Goal: Answer question/provide support: Answer question/provide support

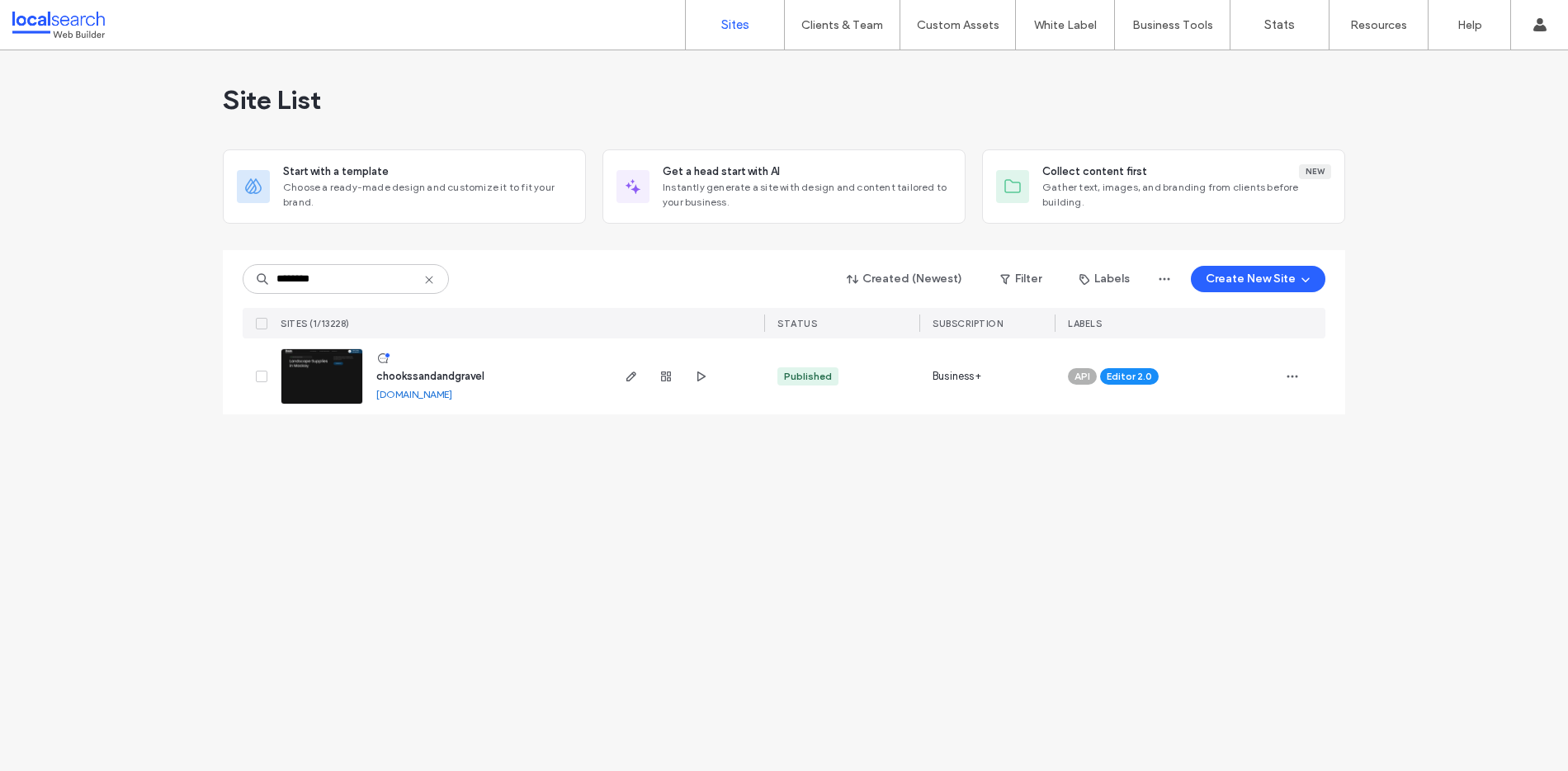
drag, startPoint x: 347, startPoint y: 283, endPoint x: 308, endPoint y: 296, distance: 41.1
click at [274, 279] on input "********" at bounding box center [346, 279] width 207 height 30
type input "********"
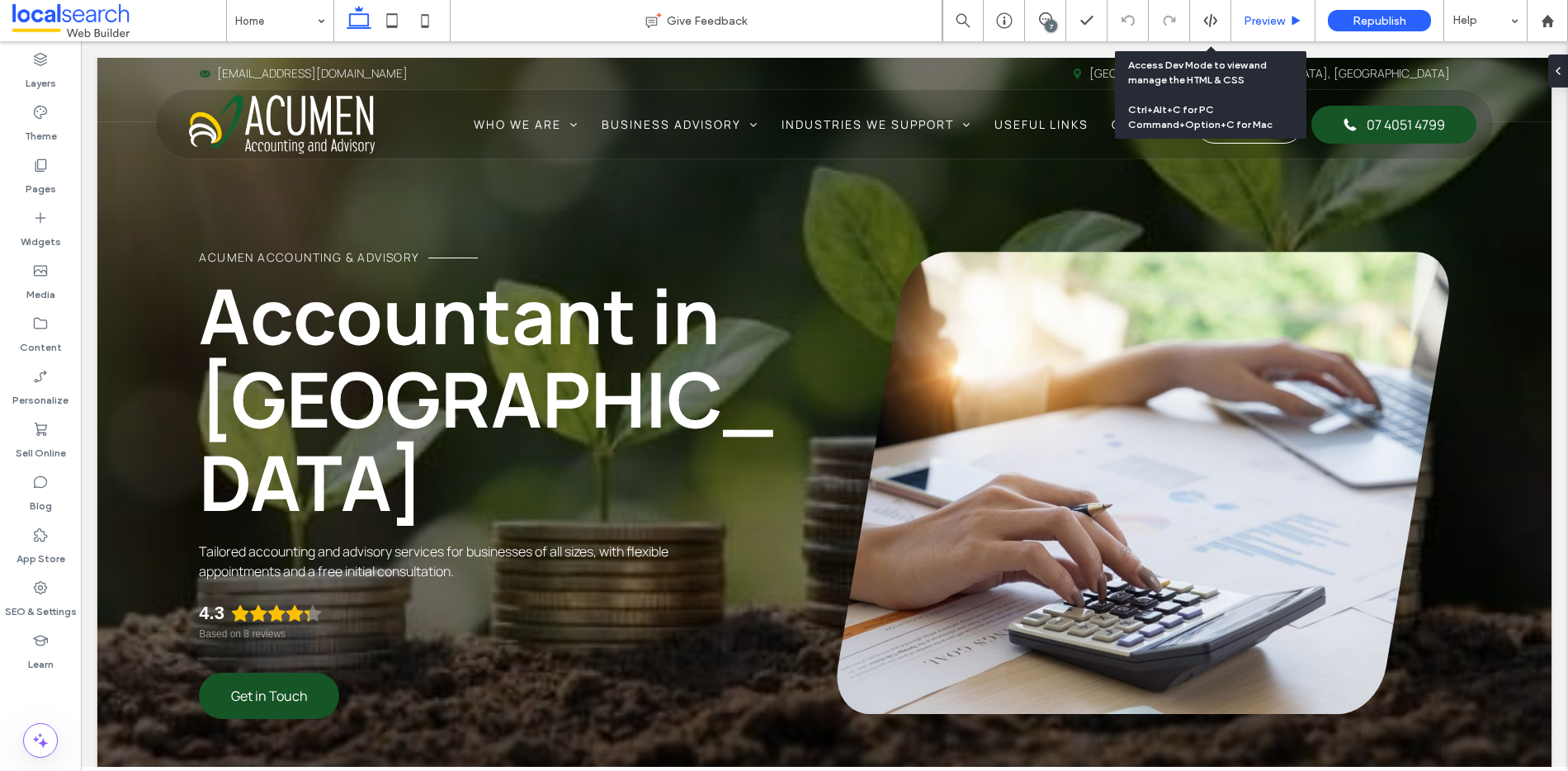
click at [1250, 28] on div "Preview" at bounding box center [1273, 20] width 84 height 41
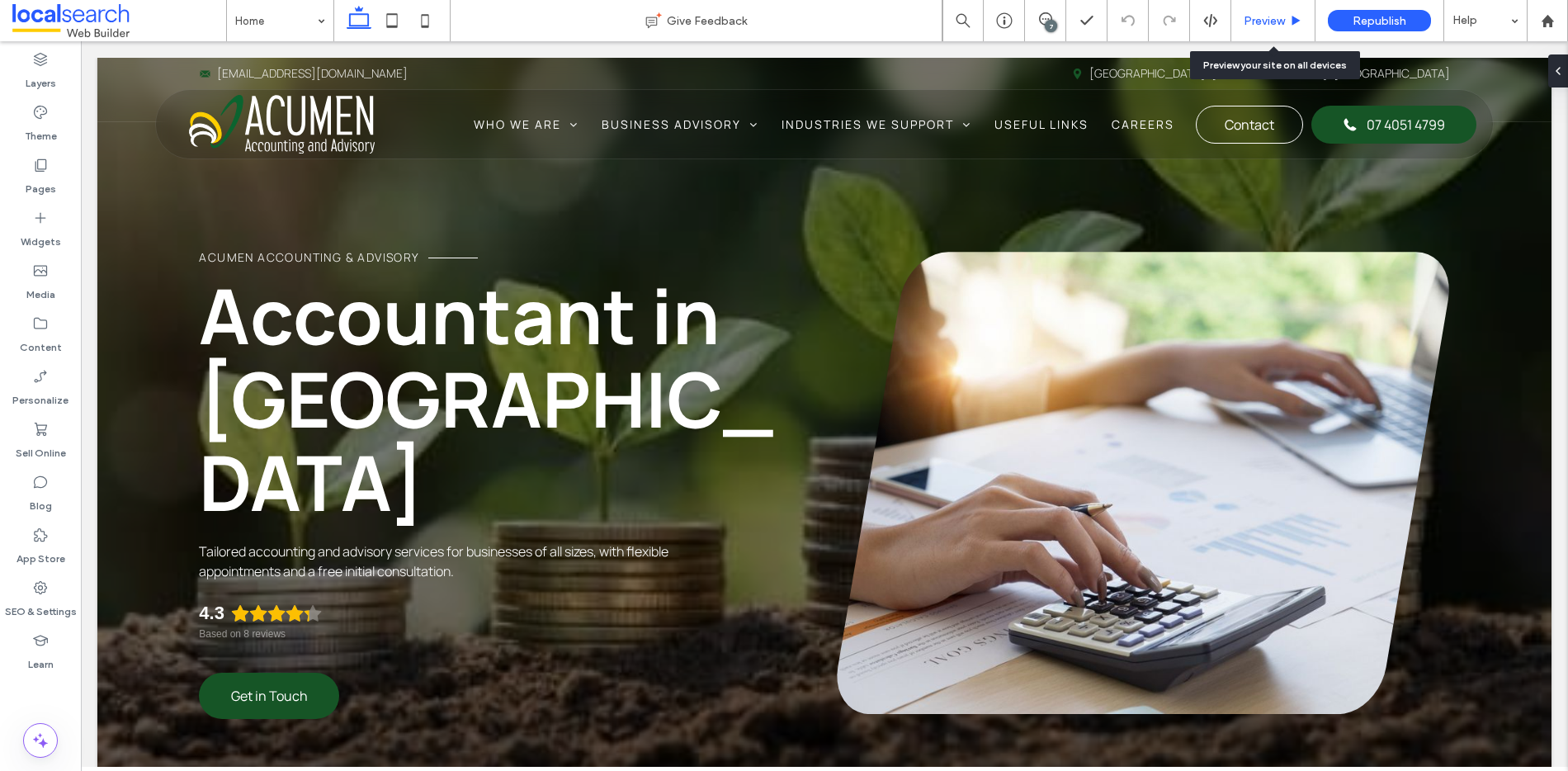
click at [1272, 26] on span "Preview" at bounding box center [1265, 20] width 41 height 14
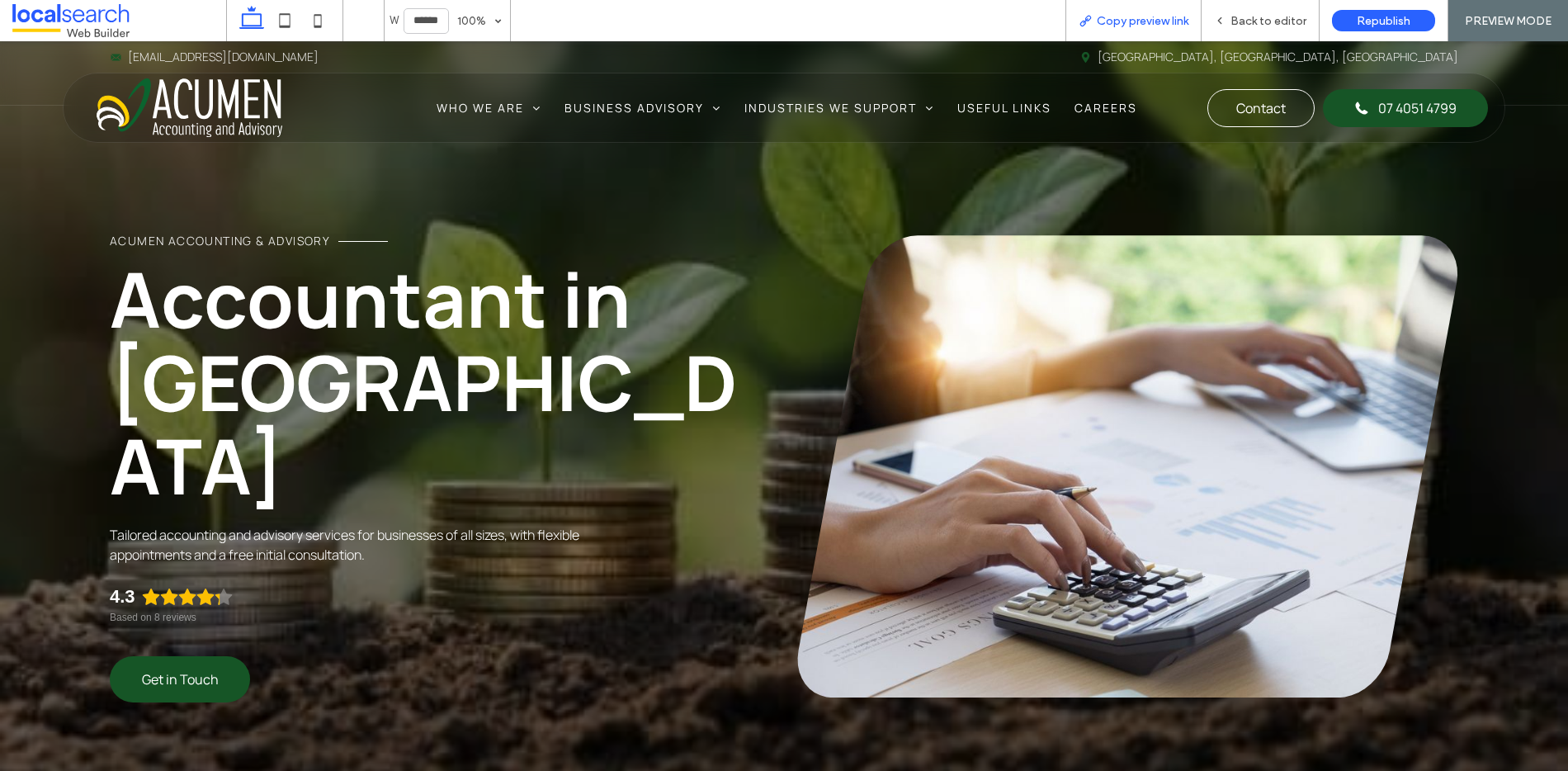
click at [1124, 19] on span "Copy preview link" at bounding box center [1143, 20] width 91 height 14
click at [1267, 20] on span "Back to editor" at bounding box center [1269, 20] width 76 height 14
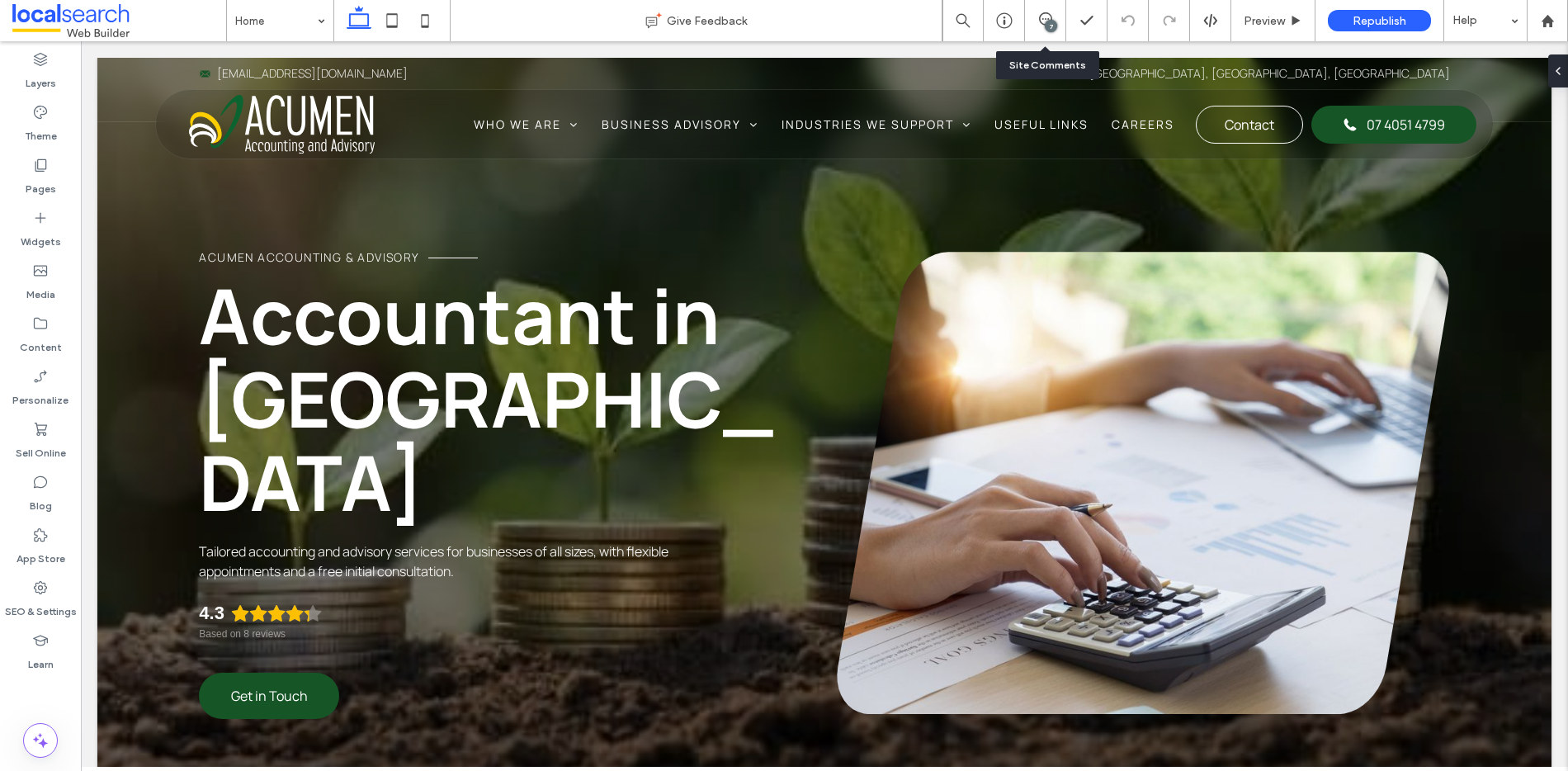
click at [1046, 25] on div "7" at bounding box center [1051, 25] width 12 height 12
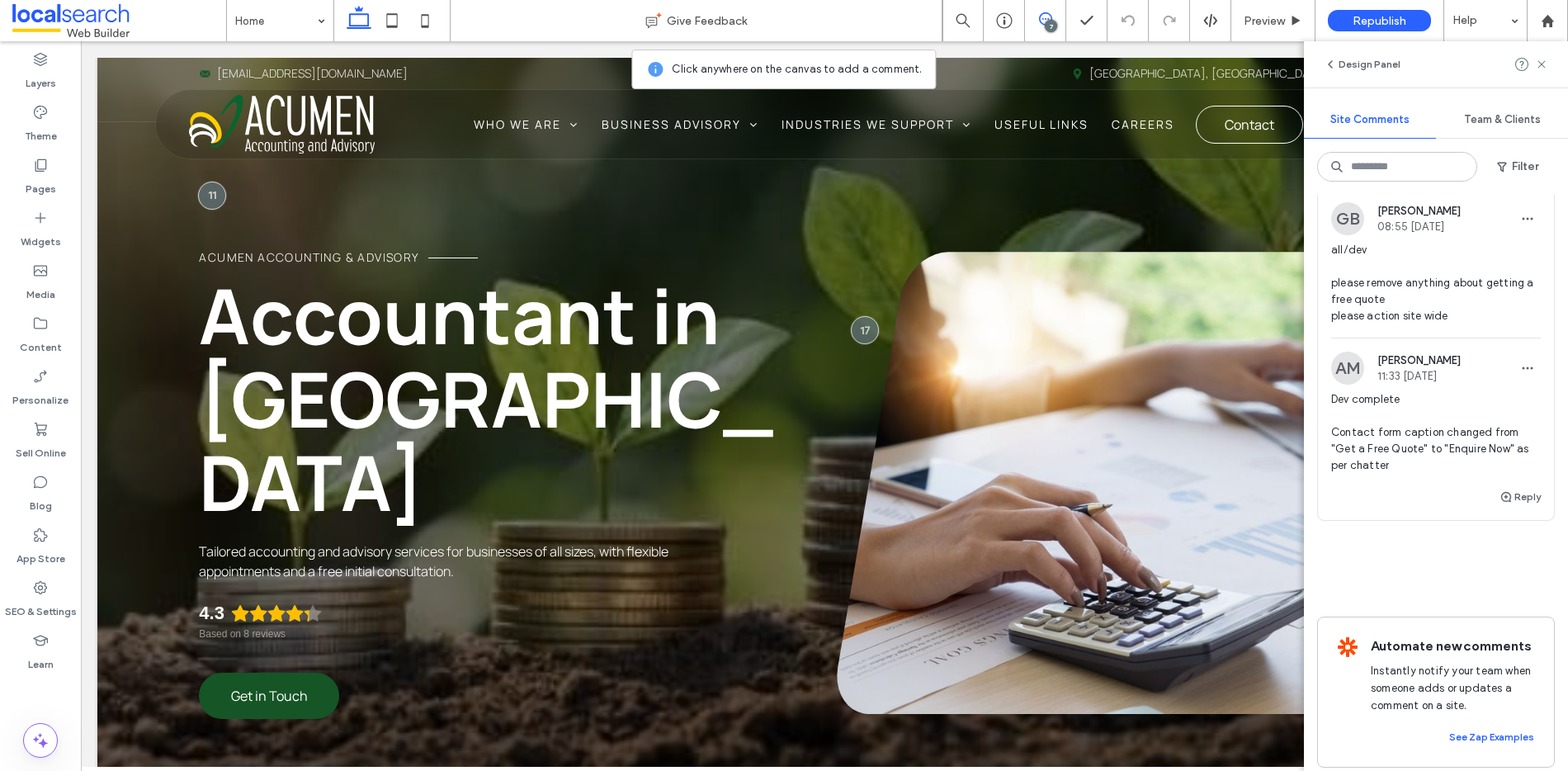
scroll to position [2108, 0]
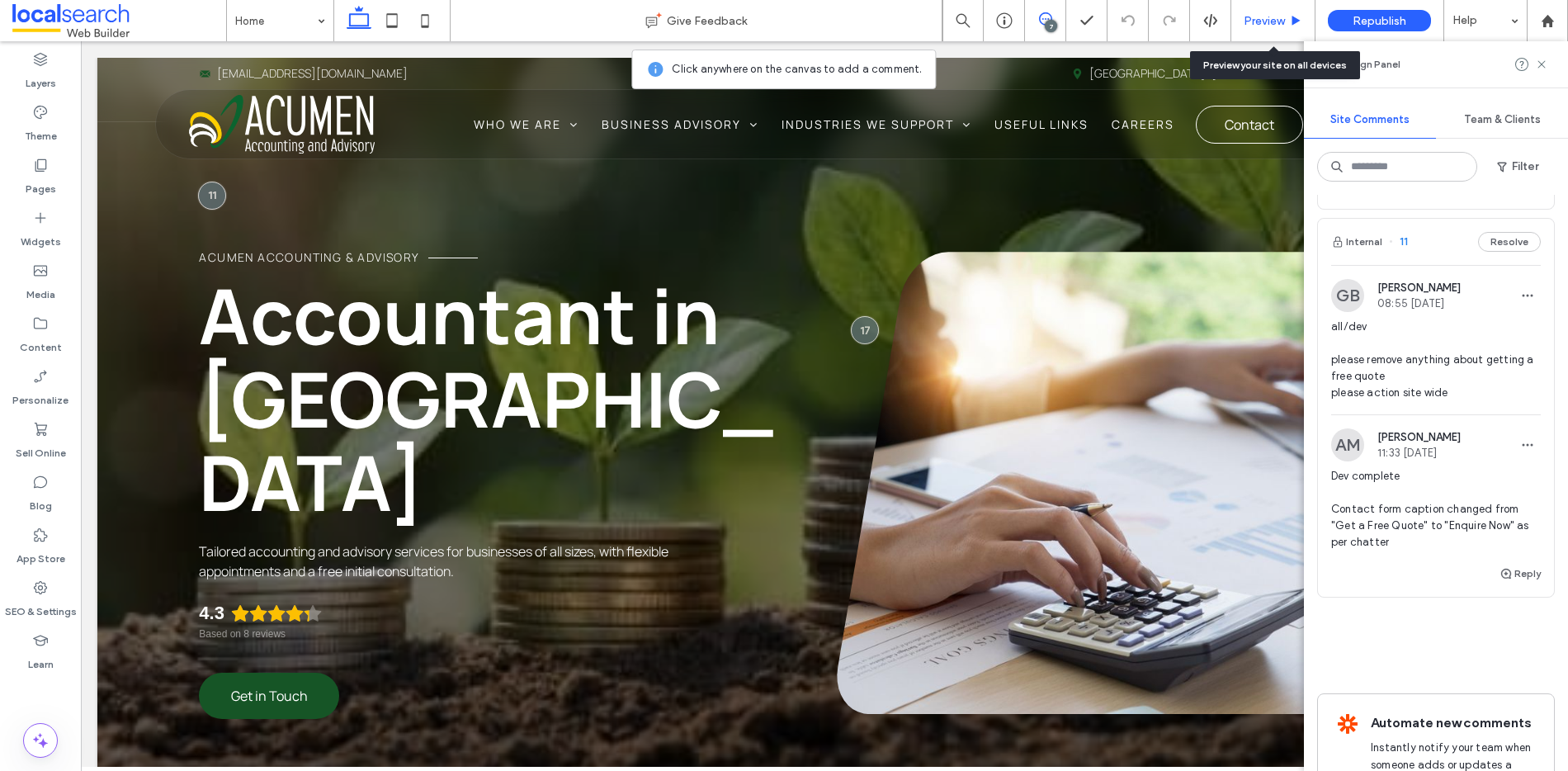
click at [1272, 18] on span "Preview" at bounding box center [1265, 20] width 41 height 14
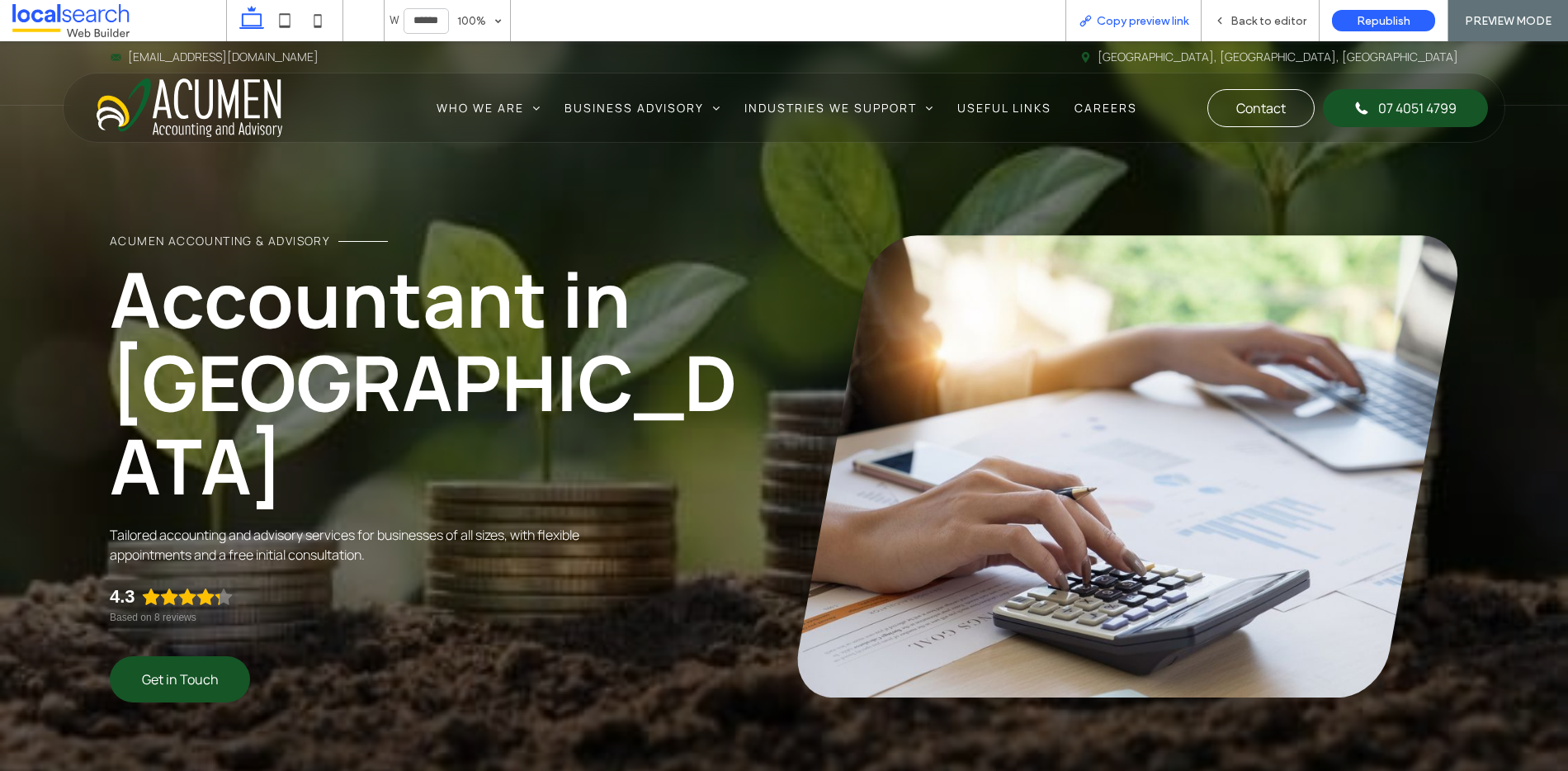
click at [1090, 26] on icon at bounding box center [1085, 20] width 13 height 13
click at [1258, 14] on span "Back to editor" at bounding box center [1269, 20] width 76 height 14
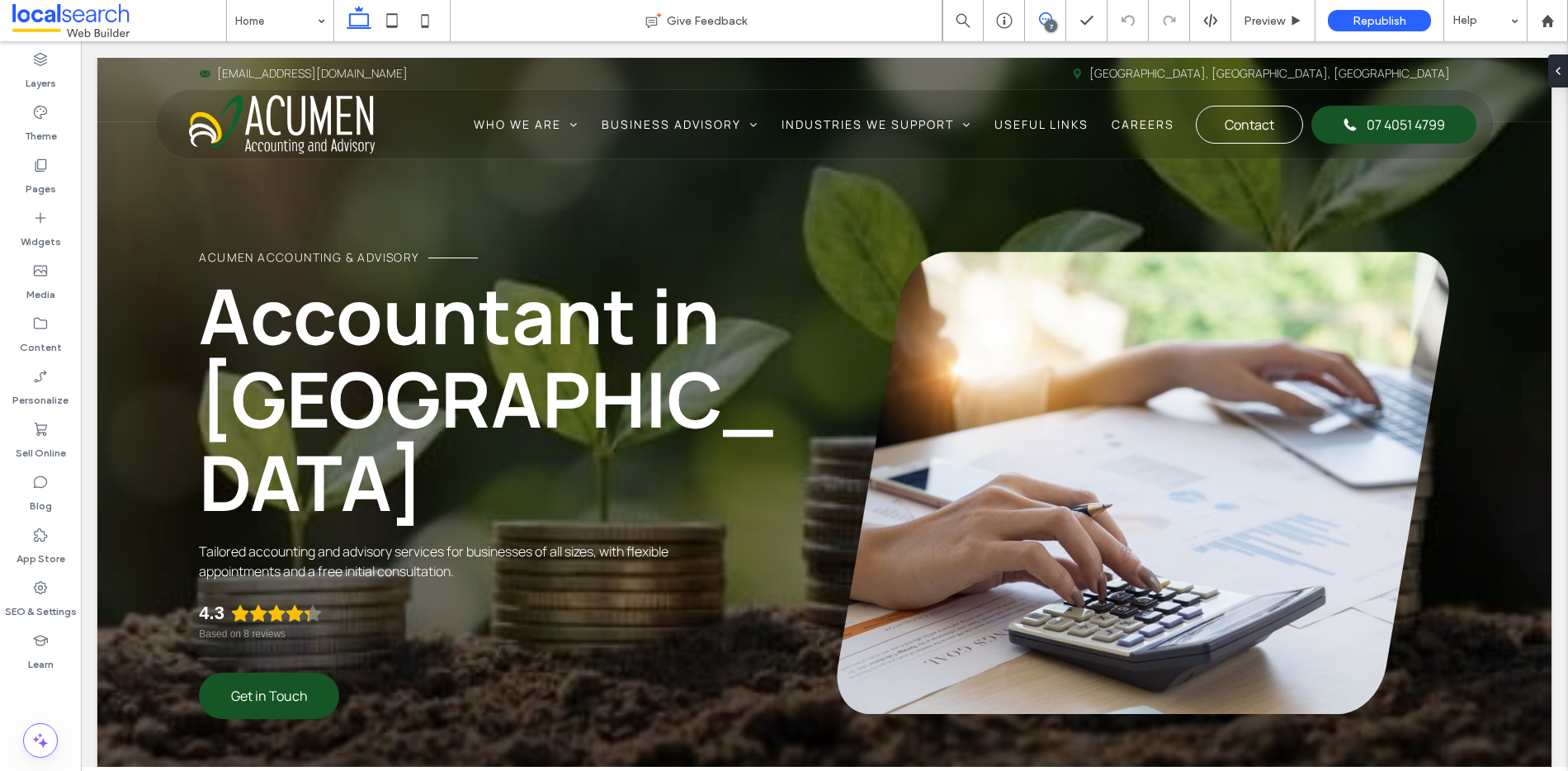
click at [1041, 18] on icon at bounding box center [1046, 19] width 13 height 13
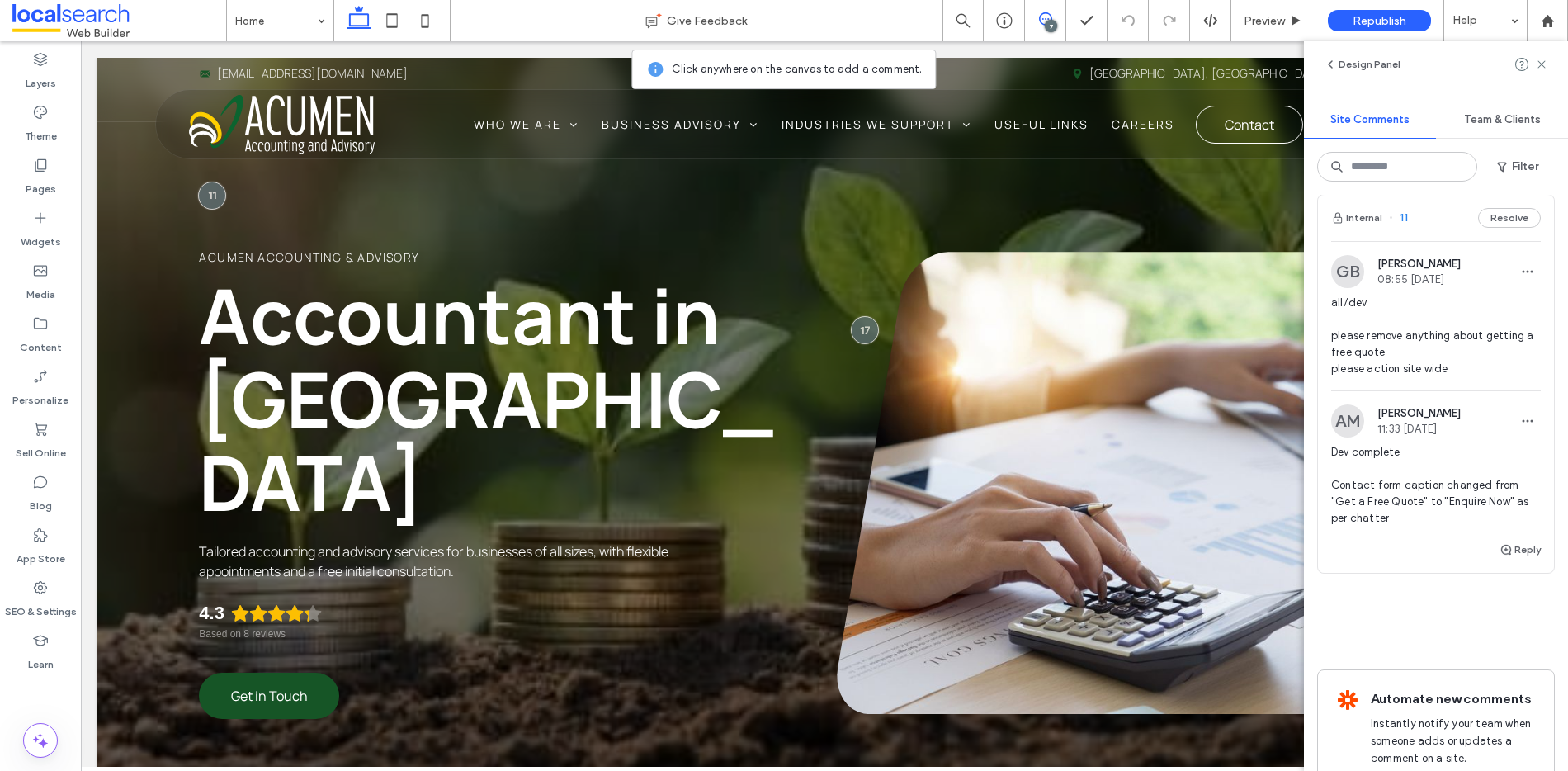
scroll to position [2262, 0]
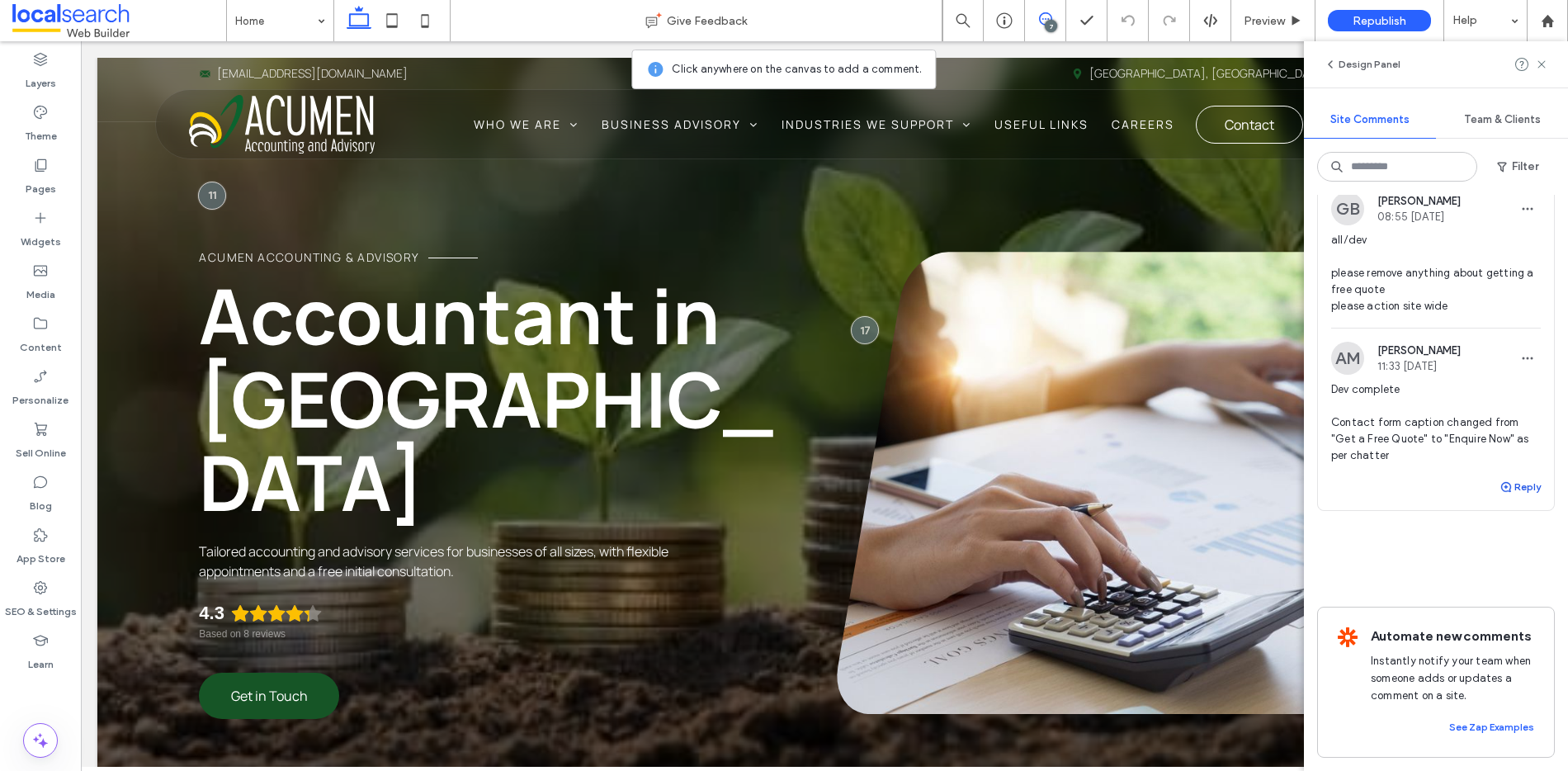
click at [1501, 482] on use "button" at bounding box center [1506, 487] width 10 height 10
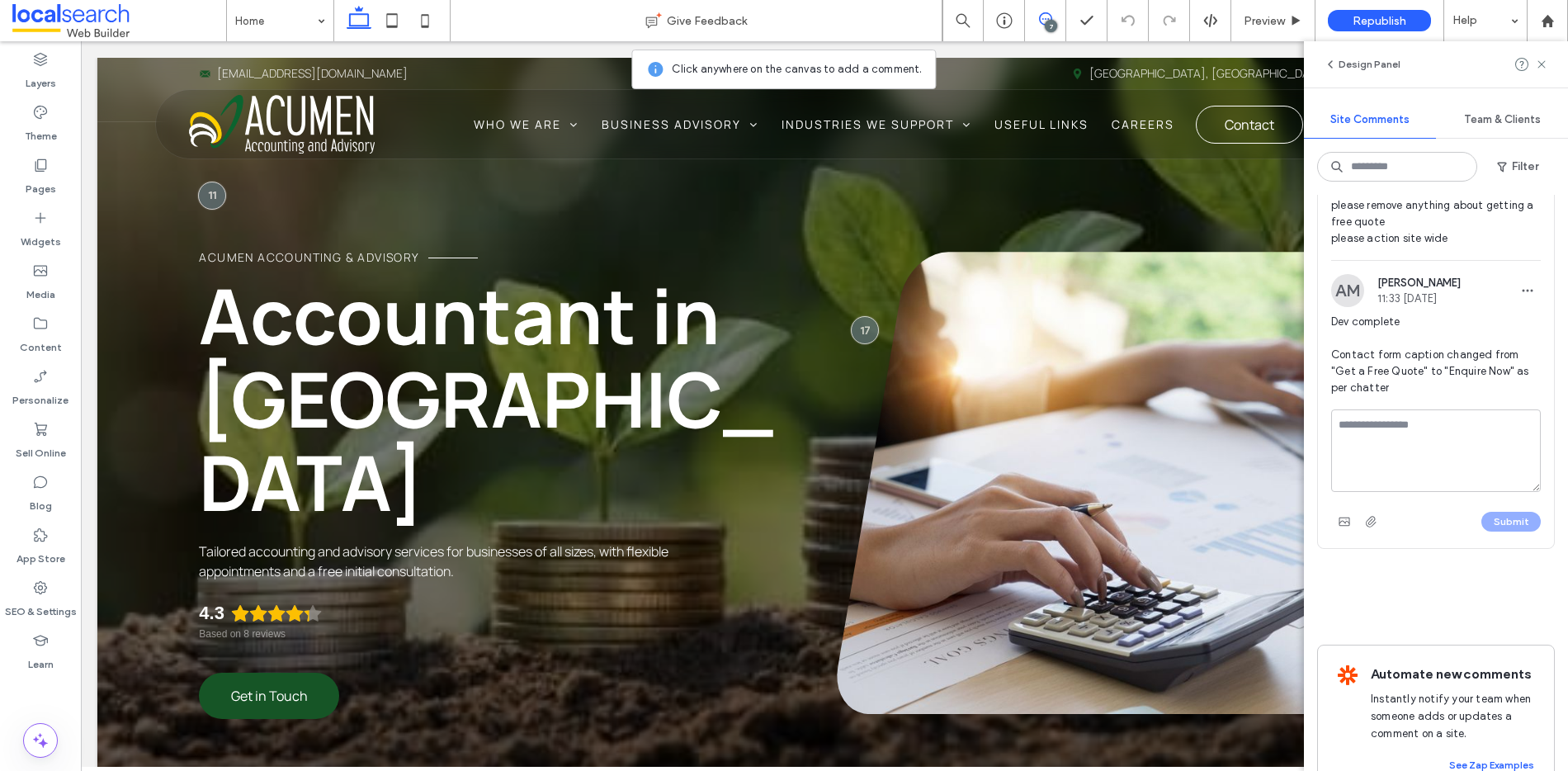
click at [1461, 493] on textarea at bounding box center [1436, 451] width 209 height 83
type textarea "**********"
click at [1520, 532] on button "Submit" at bounding box center [1511, 521] width 60 height 20
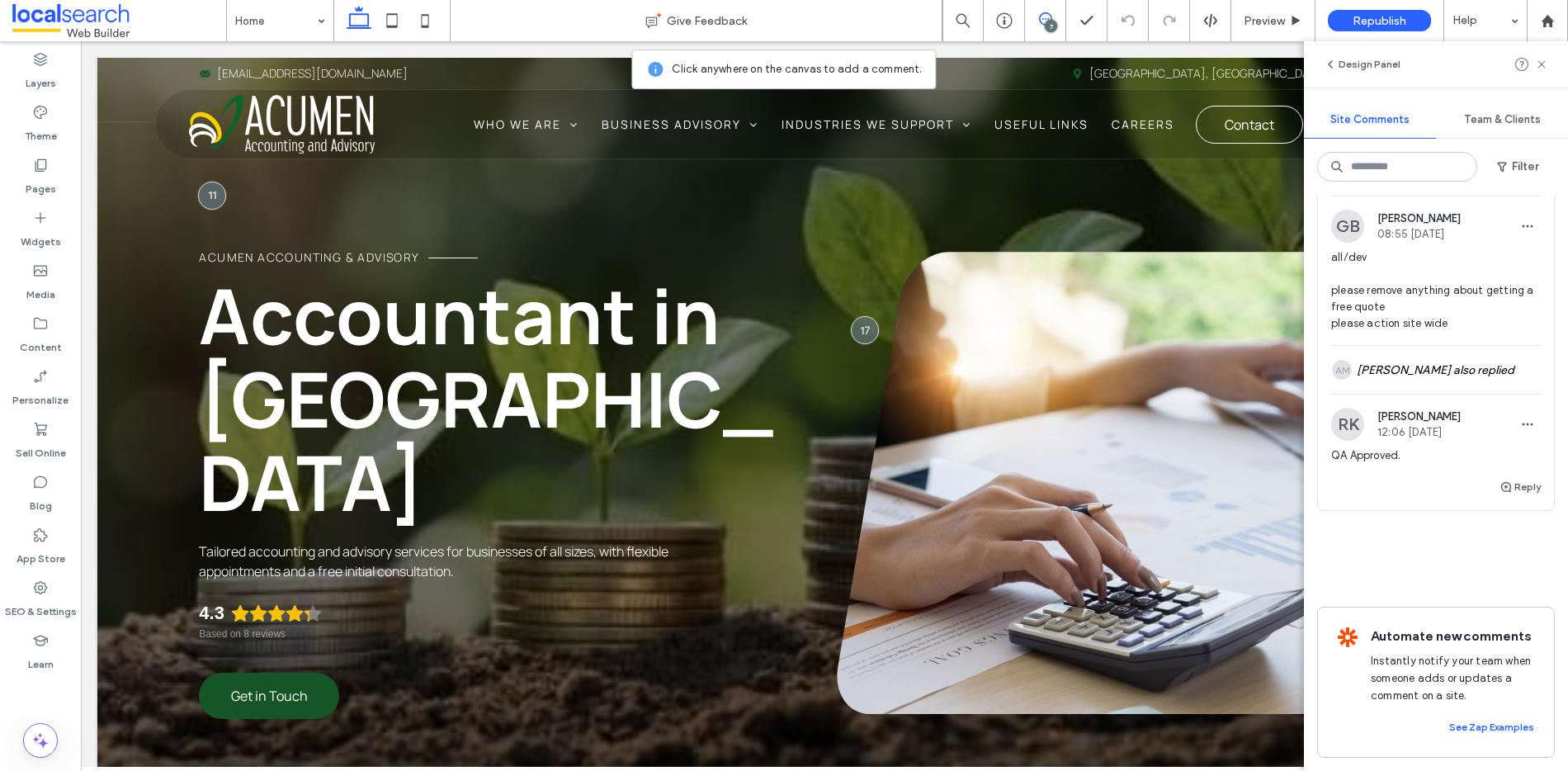
scroll to position [2245, 0]
